Goal: Task Accomplishment & Management: Use online tool/utility

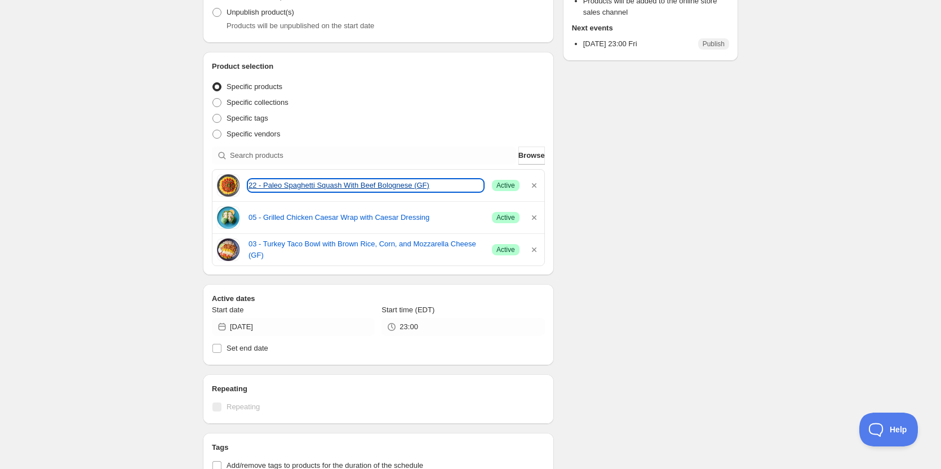
click at [295, 181] on link "22 - Paleo Spaghetti Squash With Beef Bolognese (GF)" at bounding box center [365, 185] width 234 height 11
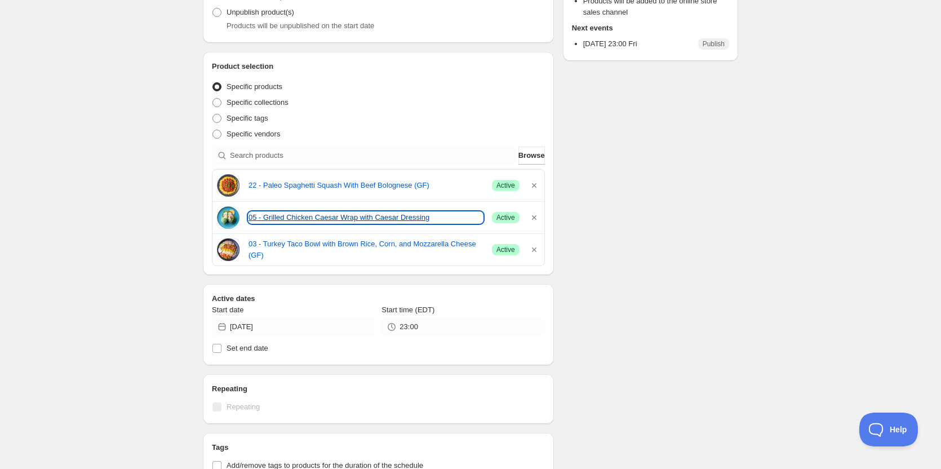
click at [314, 215] on link "05 - Grilled Chicken Caesar Wrap with Caesar Dressing" at bounding box center [365, 217] width 234 height 11
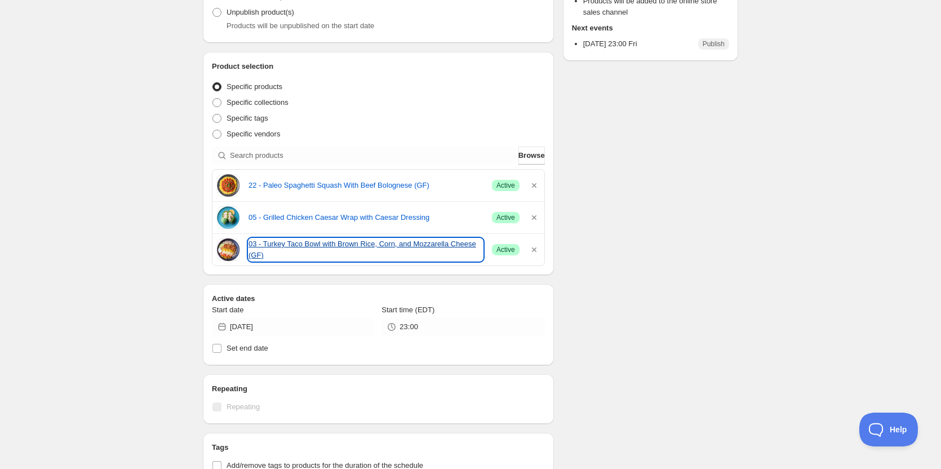
click at [271, 247] on link "03 - Turkey Taco Bowl with Brown Rice, Corn, and Mozzarella Cheese (GF)" at bounding box center [365, 249] width 234 height 23
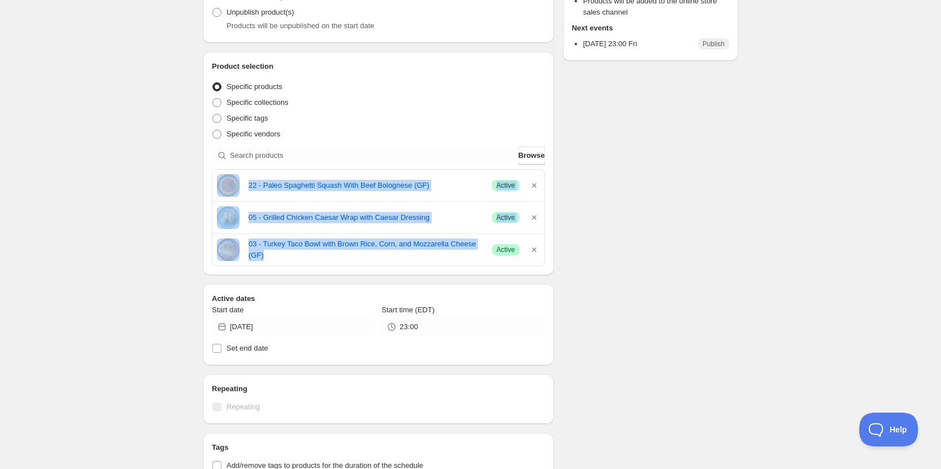
drag, startPoint x: 210, startPoint y: 179, endPoint x: 466, endPoint y: 268, distance: 271.2
click at [466, 268] on div "Product selection Entity type Specific products Specific collections Specific t…" at bounding box center [378, 163] width 351 height 223
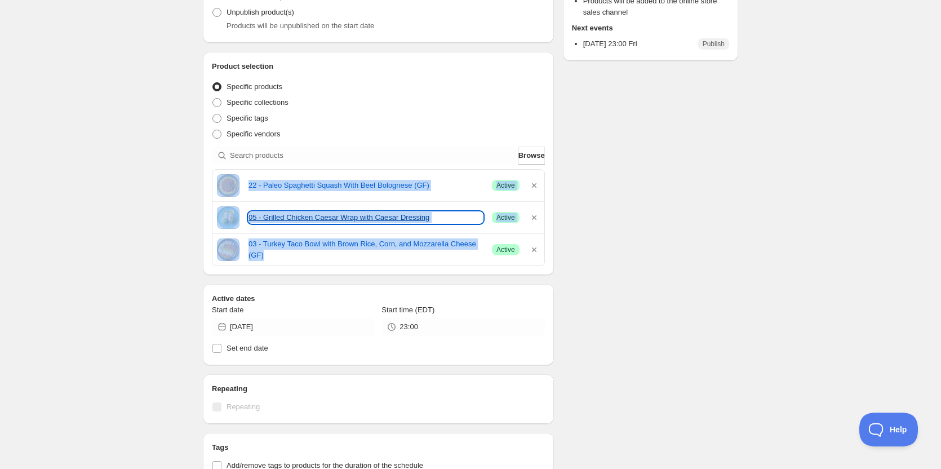
copy div "22 - Paleo Spaghetti Squash With Beef Bolognese (GF) Success Active 05 - Grille…"
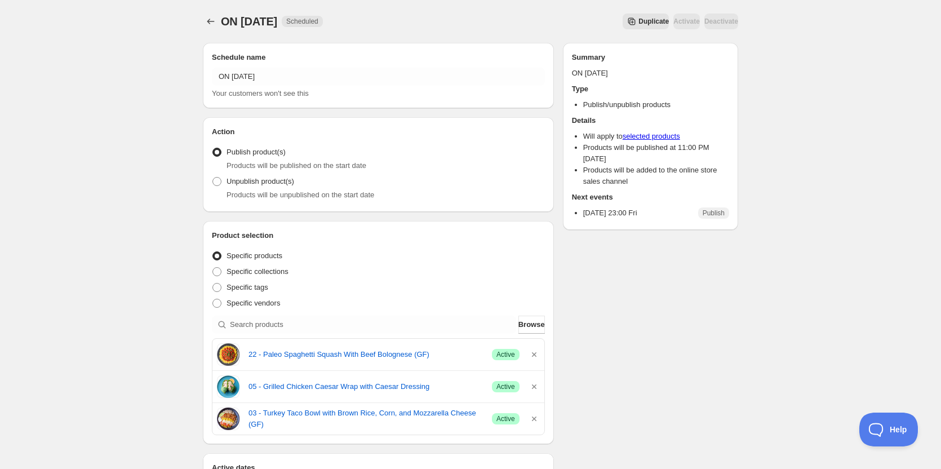
click at [650, 335] on div "Schedule name ON 10 03 2025 Your customers won't see this Action Action Publish…" at bounding box center [466, 471] width 544 height 874
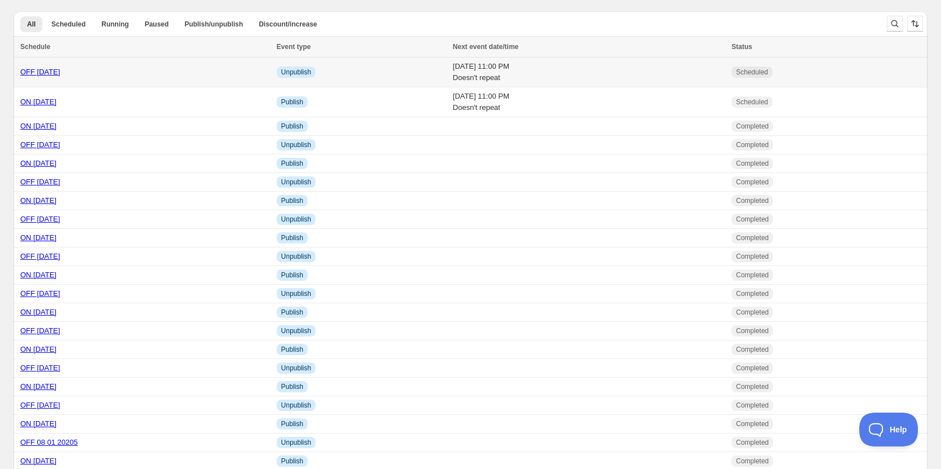
click at [51, 65] on td "OFF [DATE]" at bounding box center [144, 72] width 260 height 30
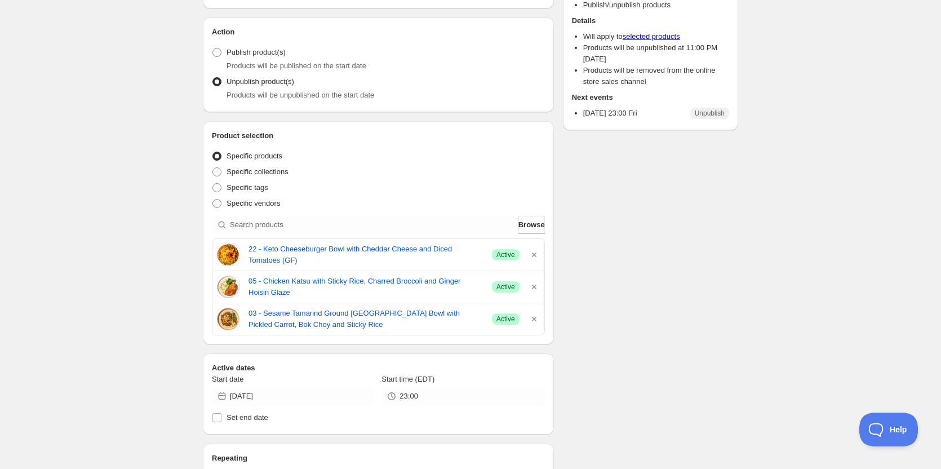
scroll to position [113, 0]
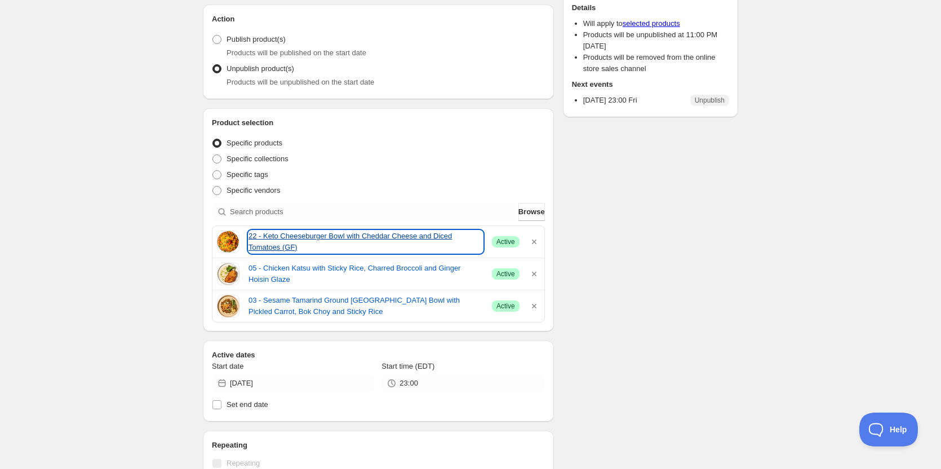
click at [313, 233] on link "22 - Keto Cheeseburger Bowl with Cheddar Cheese and Diced Tomatoes (GF)" at bounding box center [365, 241] width 234 height 23
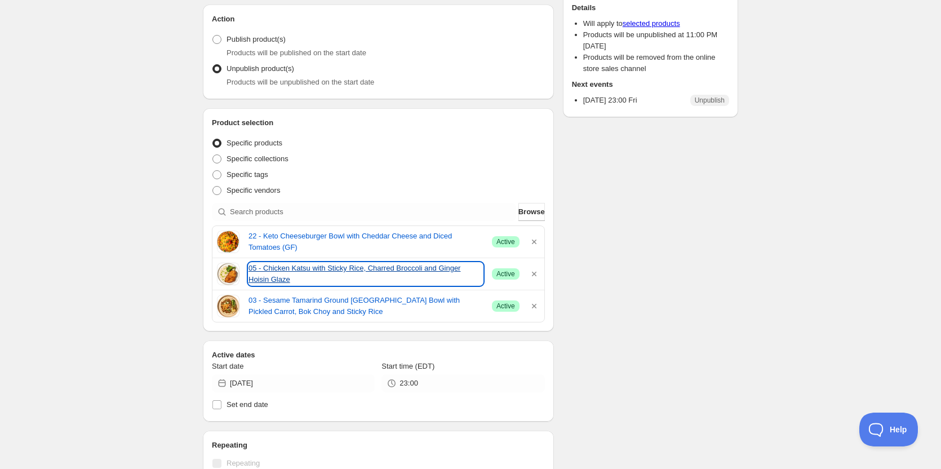
click at [256, 271] on link "05 - Chicken Katsu with Sticky Rice, Charred Broccoli and Ginger Hoisin Glaze" at bounding box center [365, 274] width 234 height 23
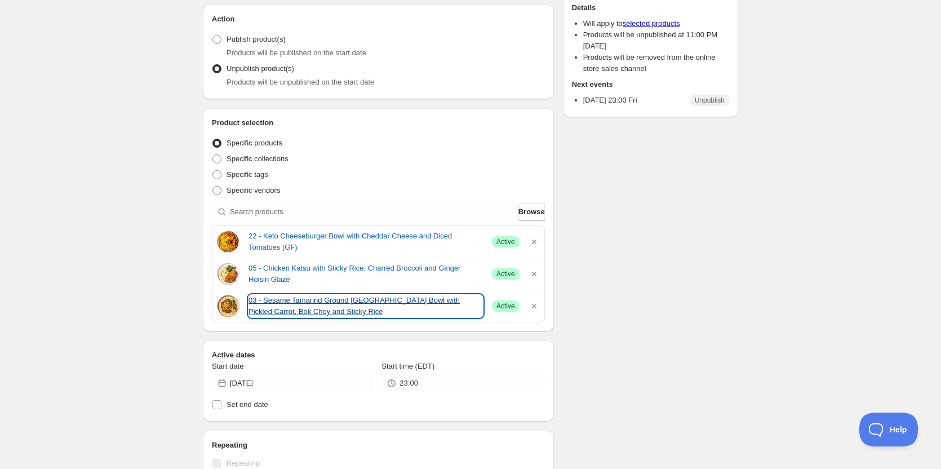
click at [310, 299] on link "03 - Sesame Tamarind Ground [GEOGRAPHIC_DATA] Bowl with Pickled Carrot, Bok Cho…" at bounding box center [365, 306] width 234 height 23
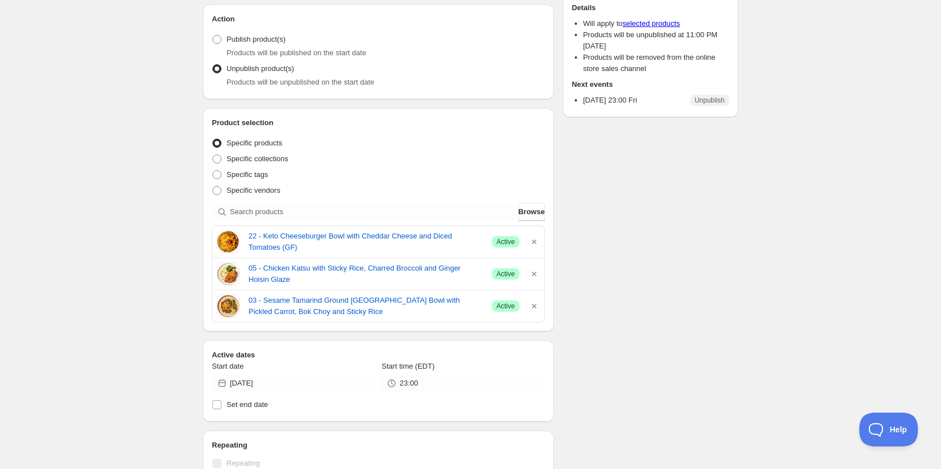
click at [128, 171] on div "OFF [DATE]. This page is ready OFF [DATE] Scheduled Duplicate Activate Deactiva…" at bounding box center [470, 351] width 941 height 928
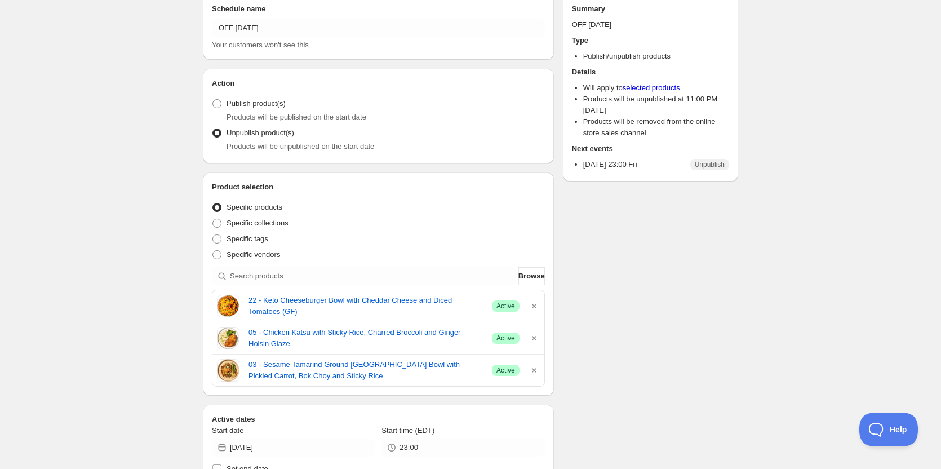
scroll to position [0, 0]
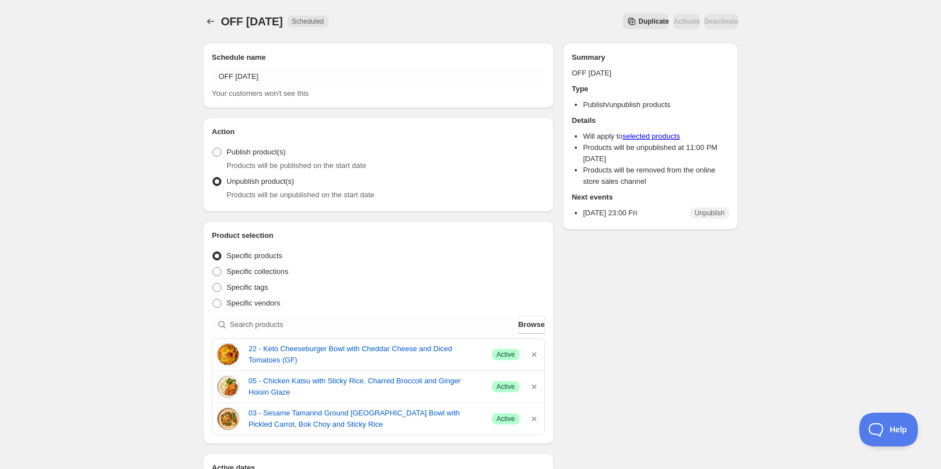
click at [666, 332] on div "Schedule name OFF [DATE] Your customers won't see this Action Action Publish pr…" at bounding box center [466, 470] width 544 height 872
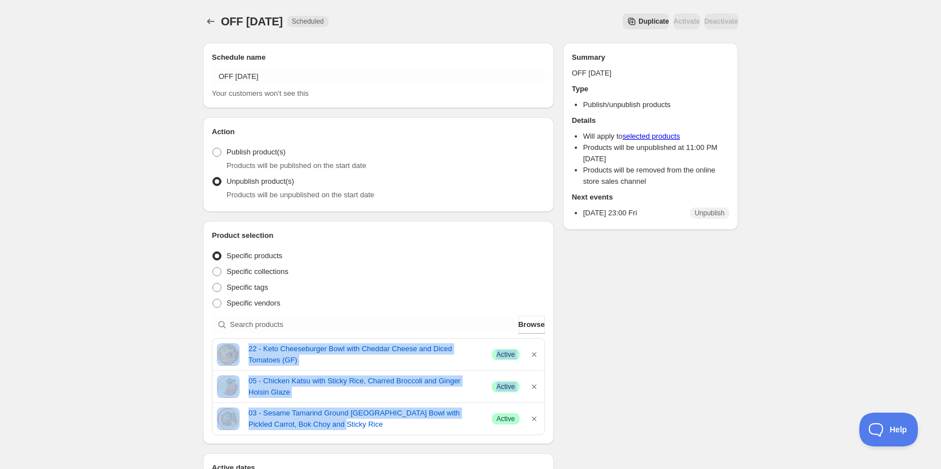
drag, startPoint x: 328, startPoint y: 430, endPoint x: 275, endPoint y: 367, distance: 82.4
click at [243, 367] on div "22 - Keto Cheeseburger Bowl with Cheddar Cheese and Diced Tomatoes (GF) Success…" at bounding box center [378, 386] width 333 height 97
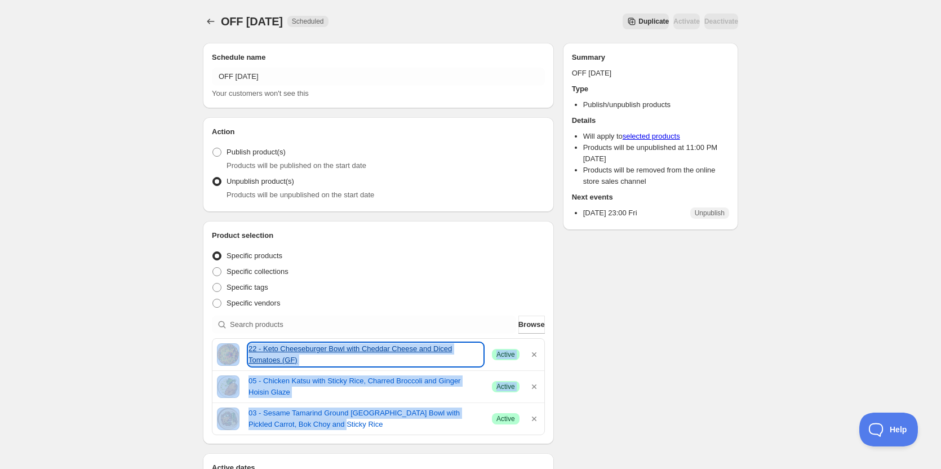
copy div "22 - Keto Cheeseburger Bowl with Cheddar Cheese and Diced Tomatoes (GF) Success…"
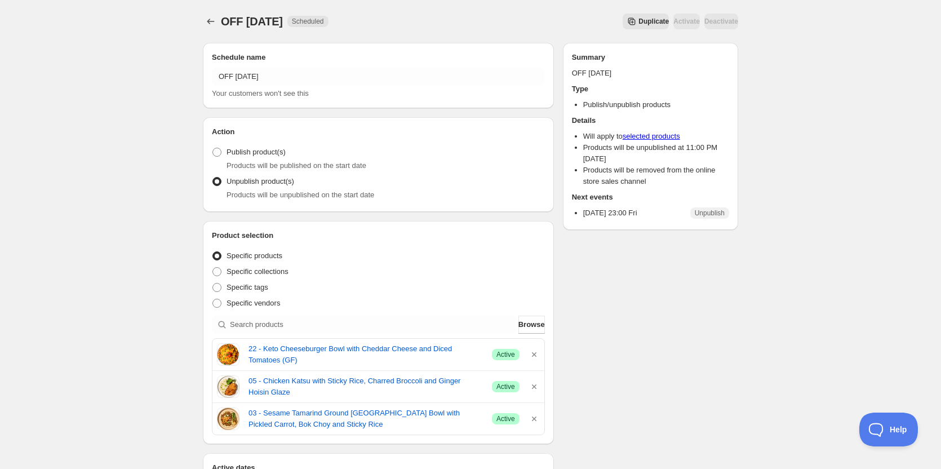
click at [708, 302] on div "Schedule name OFF [DATE] Your customers won't see this Action Action Publish pr…" at bounding box center [466, 470] width 544 height 872
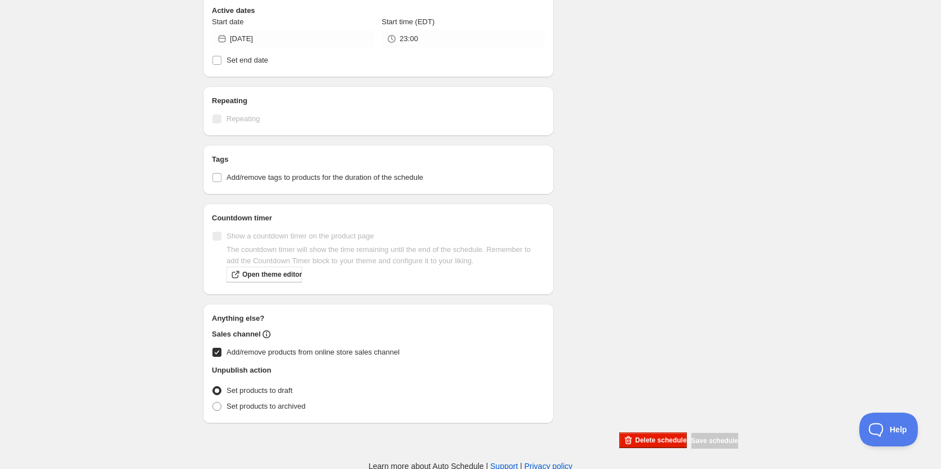
scroll to position [459, 0]
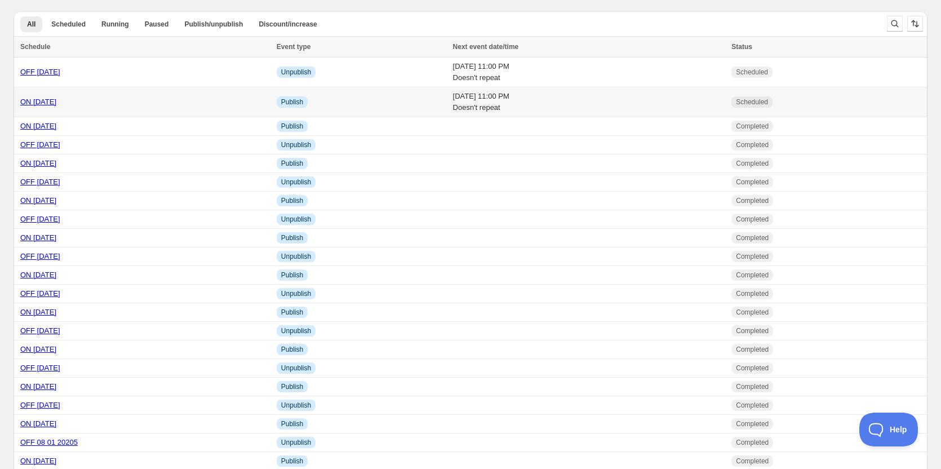
click at [52, 100] on link "ON 10 03 2025" at bounding box center [38, 101] width 36 height 8
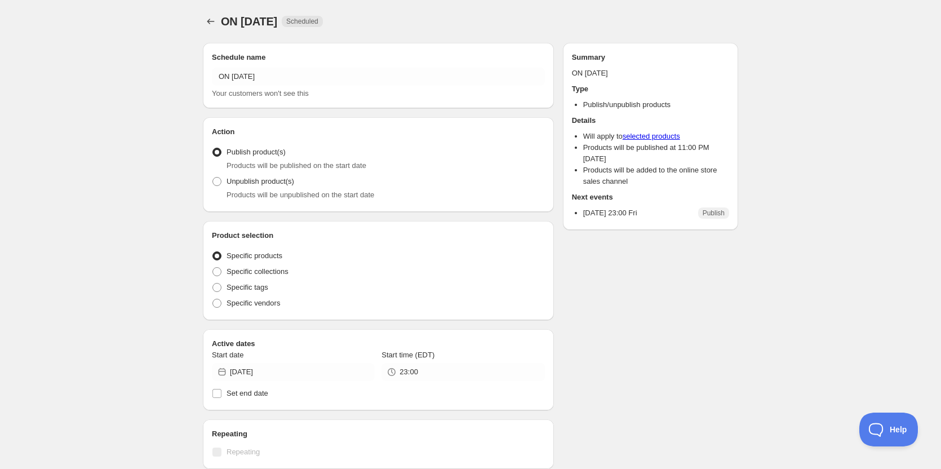
radio input "true"
checkbox input "true"
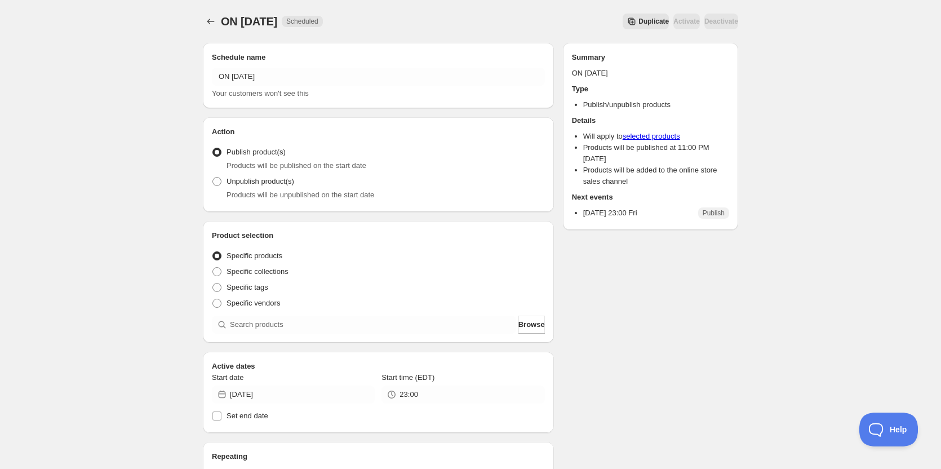
scroll to position [225, 0]
